Goal: Find specific page/section: Find specific page/section

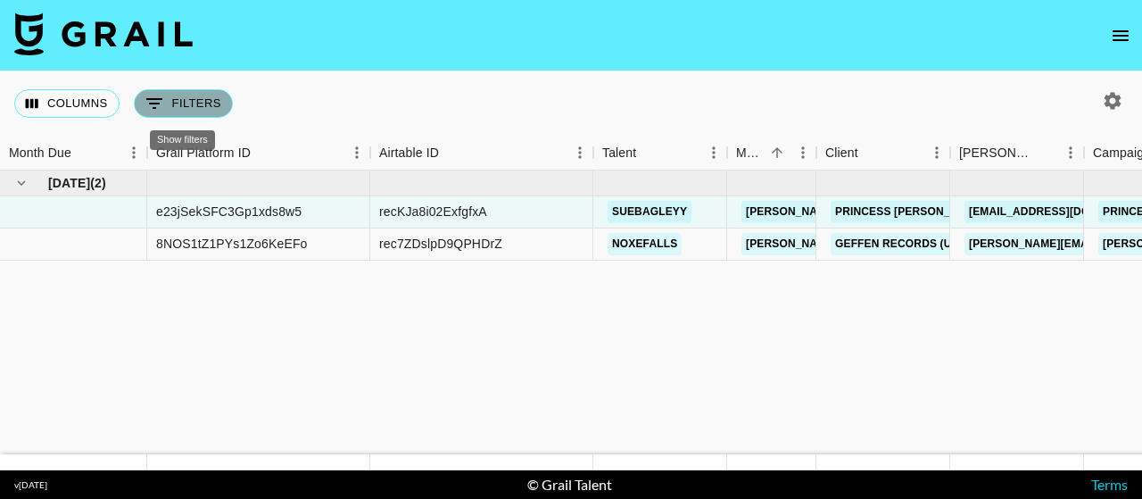
click at [181, 103] on button "0 Filters" at bounding box center [183, 103] width 99 height 29
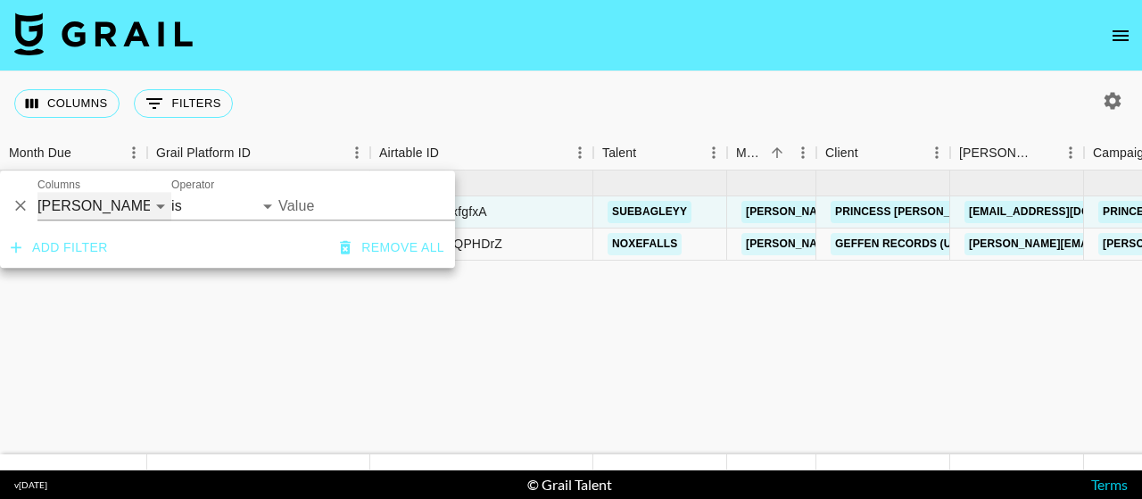
click at [161, 204] on select "Grail Platform ID Airtable ID Talent Manager Client Booker Campaign (Type) Date…" at bounding box center [104, 206] width 134 height 29
select select "talentName"
click at [37, 192] on select "Grail Platform ID Airtable ID Talent Manager Client Booker Campaign (Type) Date…" at bounding box center [104, 206] width 134 height 29
select select "contains"
click at [915, 126] on div "Columns 0 Filters + Booking" at bounding box center [571, 103] width 1142 height 64
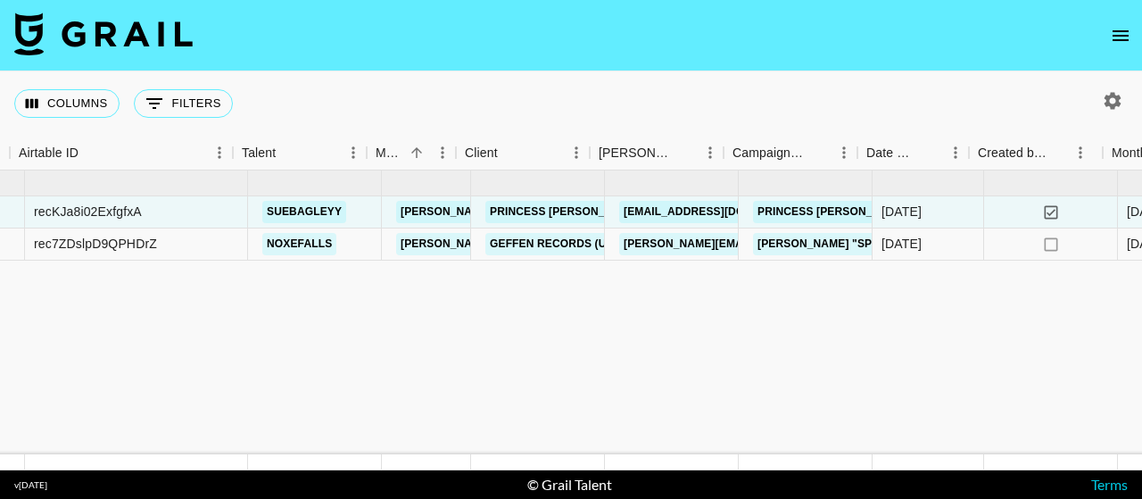
scroll to position [0, 386]
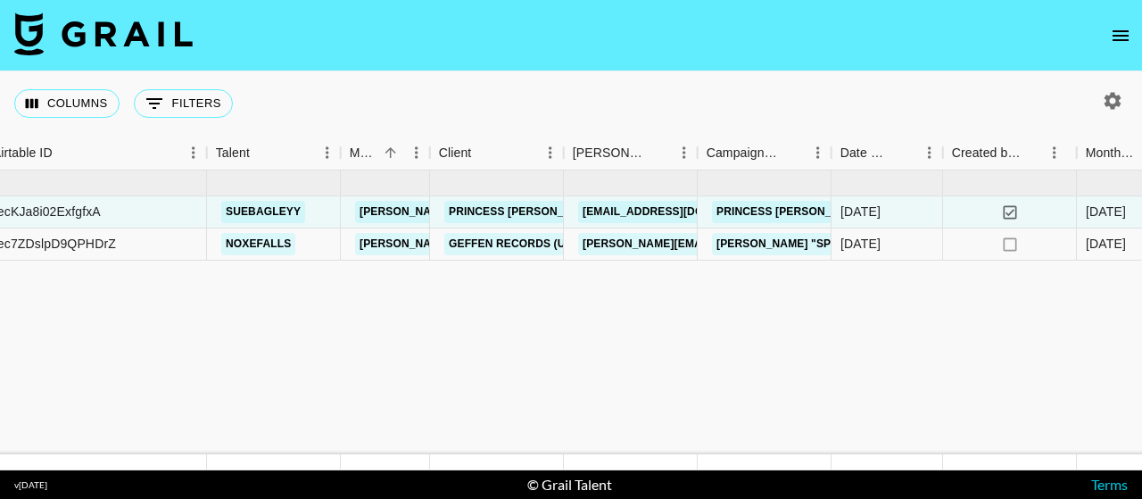
click at [1108, 97] on icon "button" at bounding box center [1112, 100] width 17 height 17
select select "May '25"
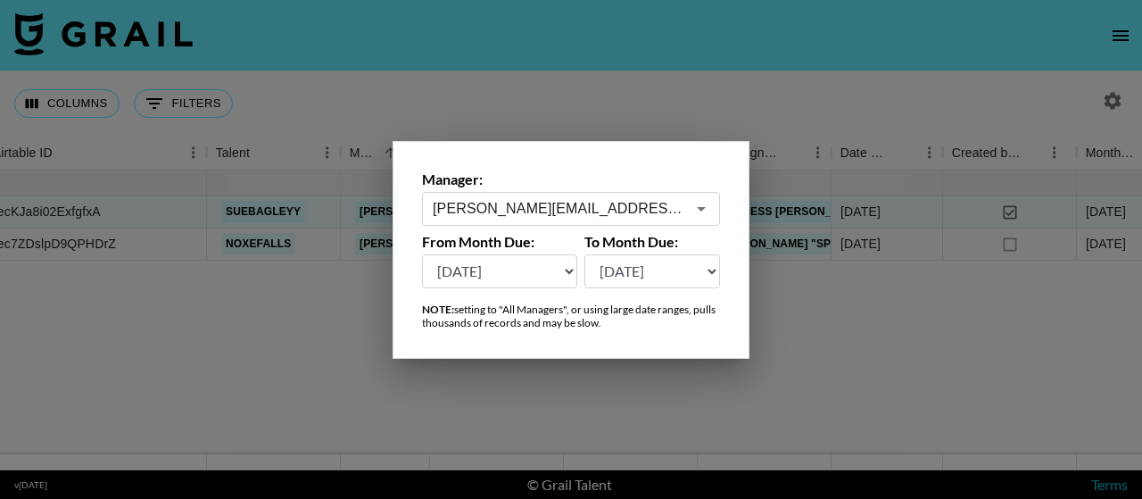
click at [633, 211] on input "madison.bowen@grail-talent.com" at bounding box center [559, 208] width 252 height 21
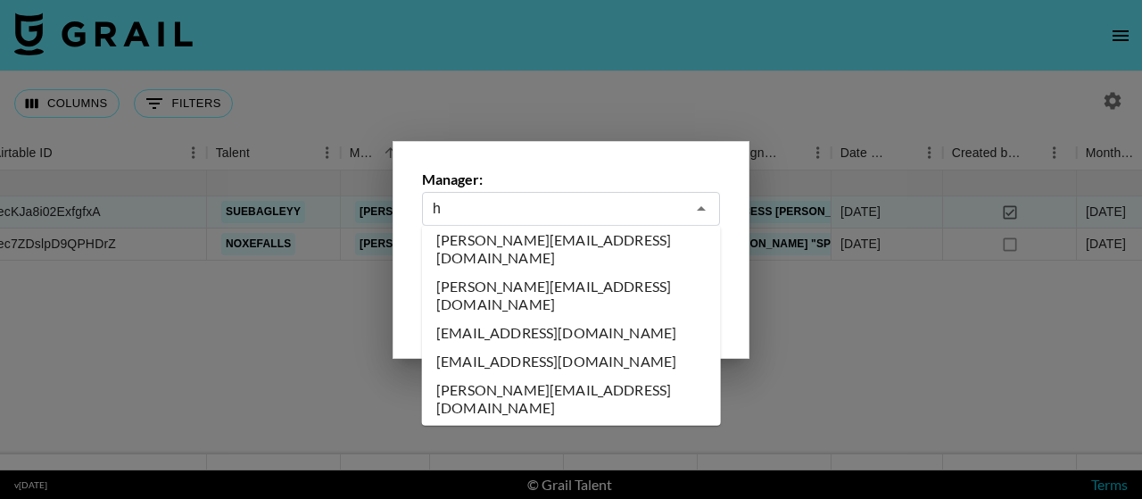
scroll to position [0, 0]
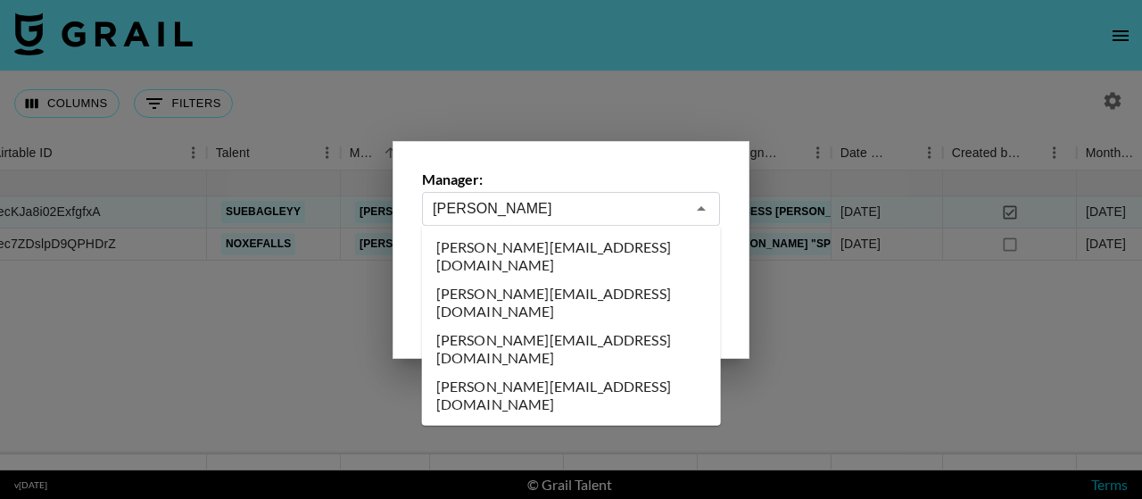
click at [568, 326] on li "hannah@grail-talent.com" at bounding box center [571, 349] width 299 height 46
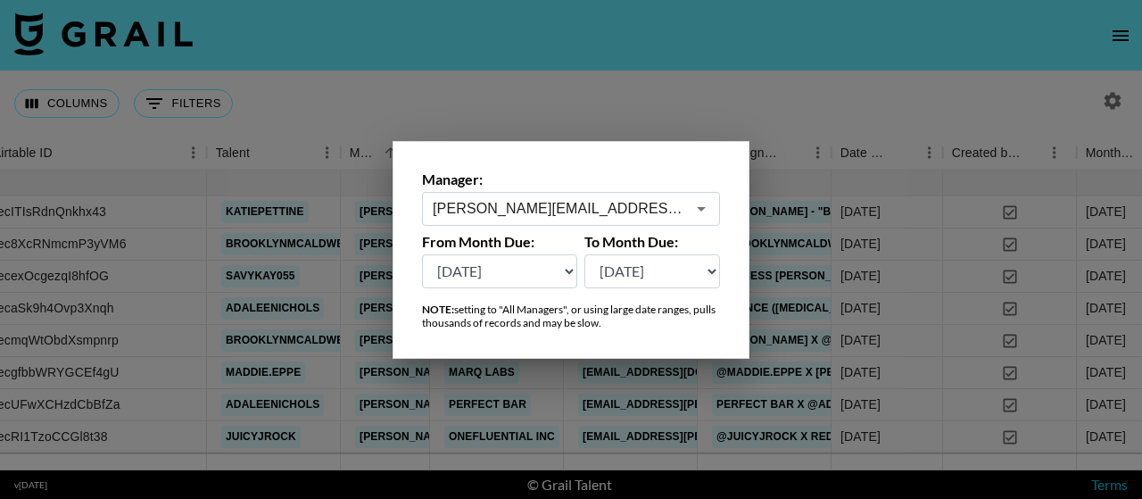
type input "hannah@grail-talent.com"
click at [733, 88] on div at bounding box center [571, 249] width 1142 height 499
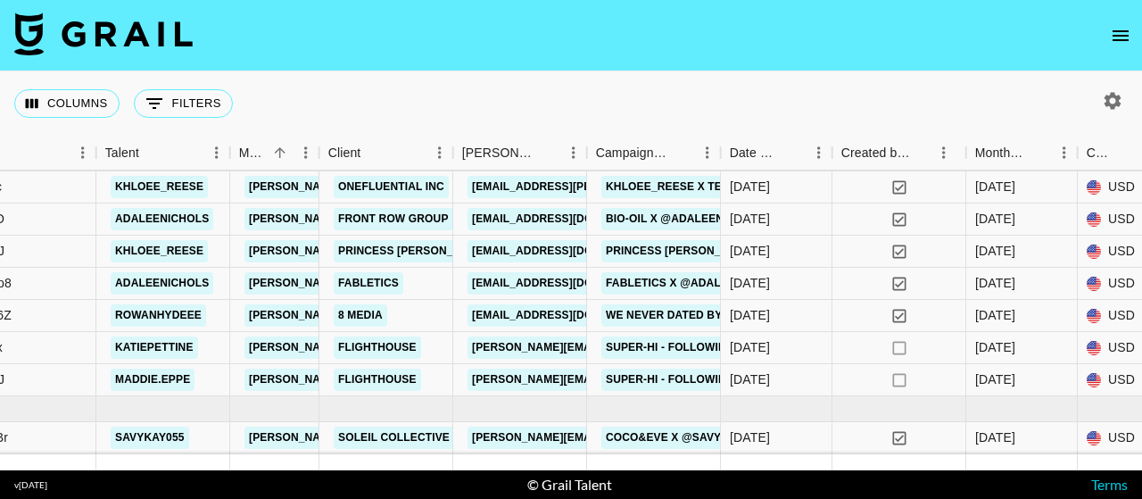
scroll to position [1084, 498]
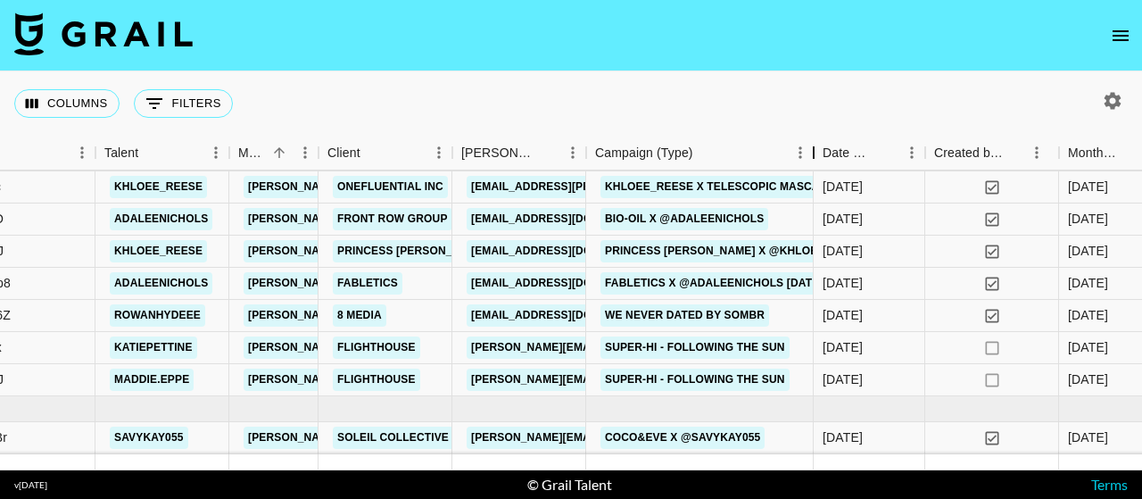
drag, startPoint x: 726, startPoint y: 156, endPoint x: 842, endPoint y: 157, distance: 116.0
click at [824, 157] on div "Campaign (Type)" at bounding box center [813, 153] width 21 height 35
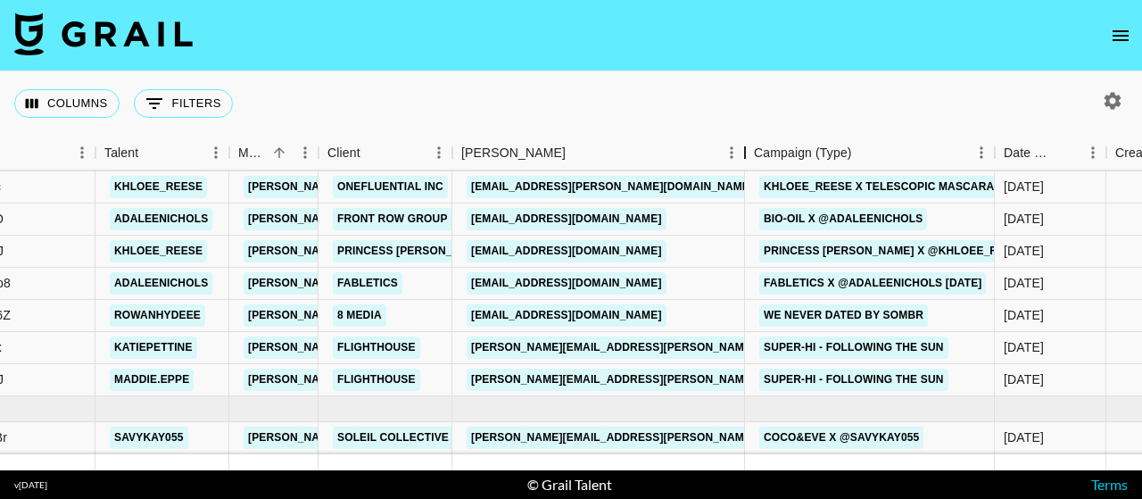
drag, startPoint x: 587, startPoint y: 153, endPoint x: 747, endPoint y: 153, distance: 160.6
click at [747, 153] on div "Booker" at bounding box center [744, 153] width 21 height 35
click at [555, 426] on link "[PERSON_NAME][EMAIL_ADDRESS][PERSON_NAME][DOMAIN_NAME]" at bounding box center [658, 437] width 383 height 22
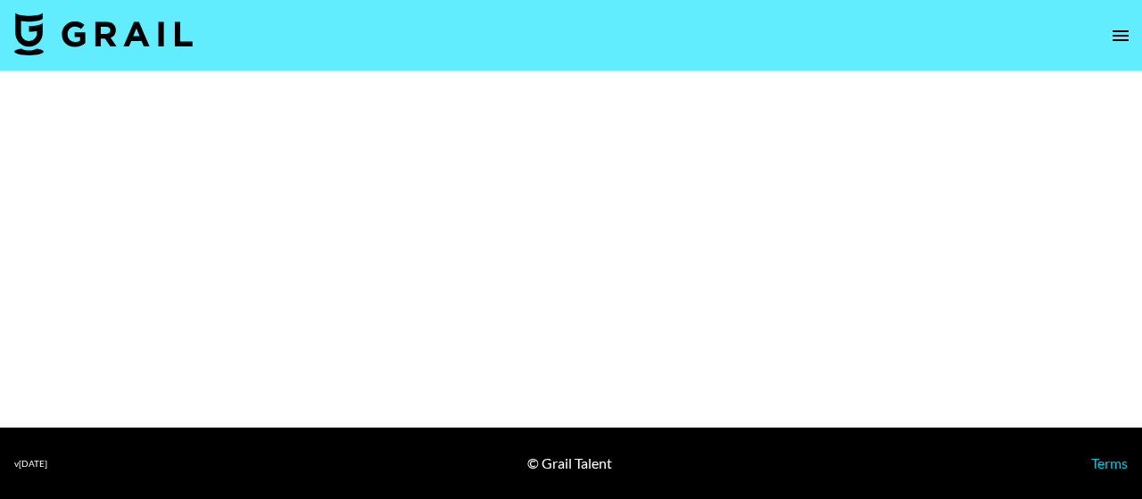
select select "Brand"
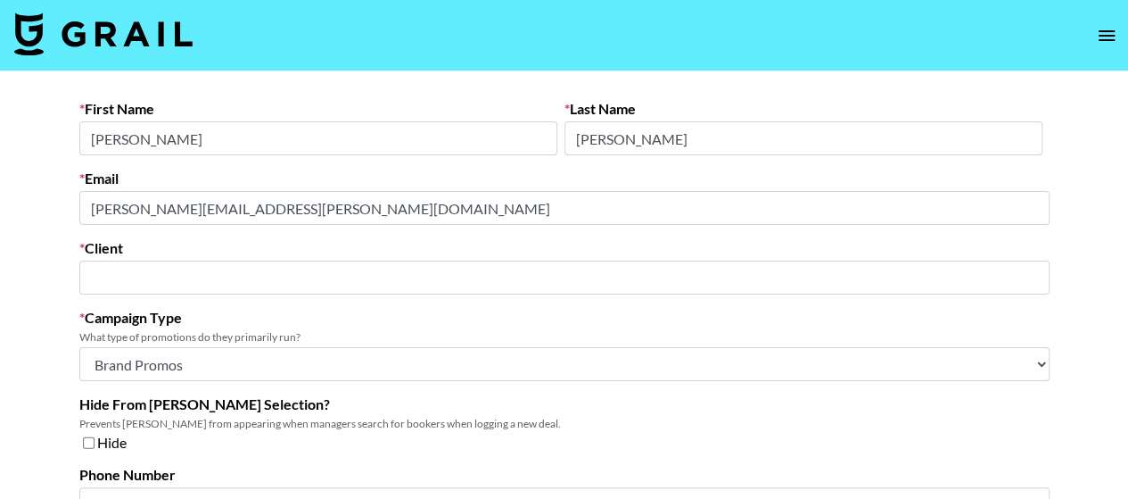
type input "Soleil Collective LLC"
